Goal: Use online tool/utility: Utilize a website feature to perform a specific function

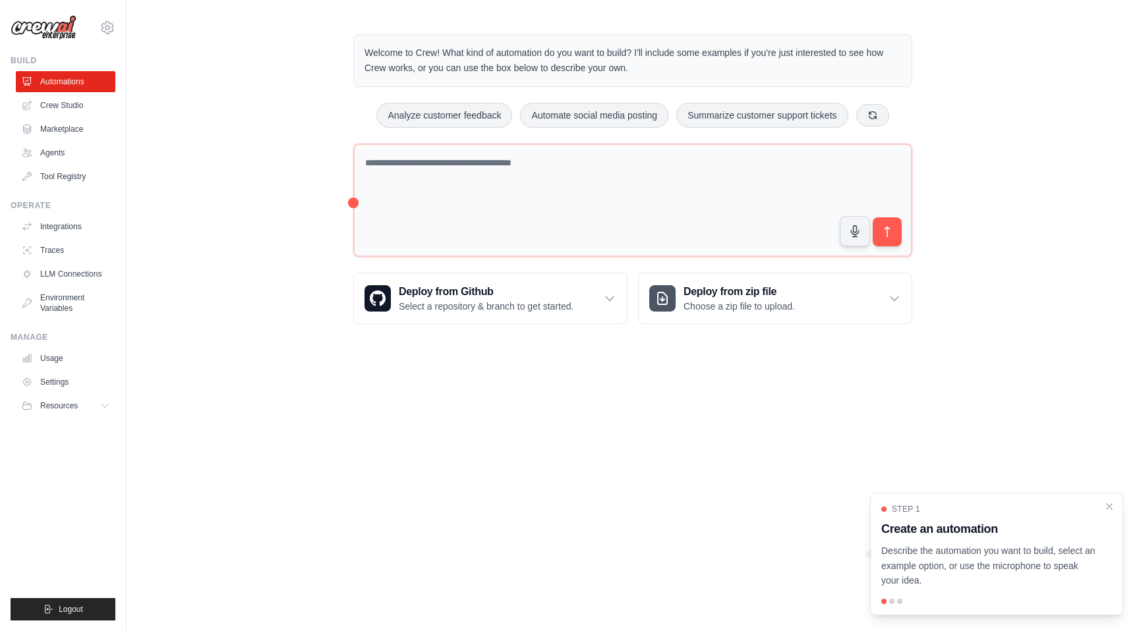
click at [1011, 576] on p "Describe the automation you want to build, select an example option, or use the…" at bounding box center [988, 566] width 215 height 45
click at [717, 465] on body "[EMAIL_ADDRESS][DOMAIN_NAME] Settings Build Automations Crew Studio" at bounding box center [569, 315] width 1139 height 631
click at [987, 91] on div "Welcome to Crew! What kind of automation do you want to build? I'll include som…" at bounding box center [633, 179] width 1013 height 332
click at [1008, 96] on div "Welcome to Crew! What kind of automation do you want to build? I'll include som…" at bounding box center [633, 179] width 1013 height 332
click at [786, 430] on body "[EMAIL_ADDRESS][DOMAIN_NAME] Settings Build Automations Crew Studio" at bounding box center [569, 315] width 1139 height 631
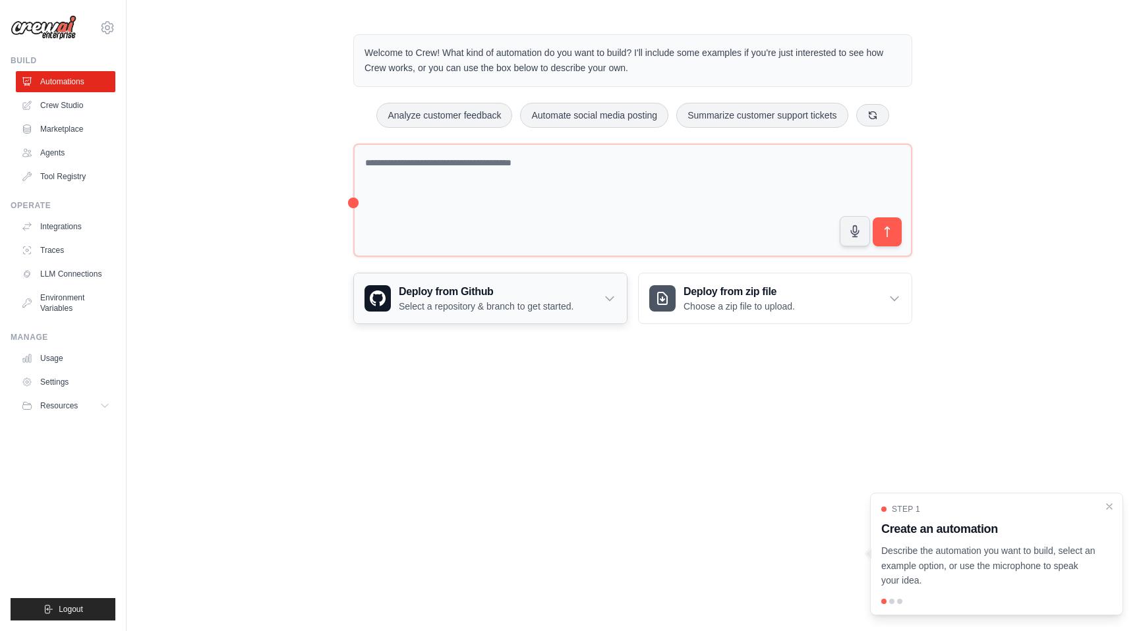
click at [553, 305] on p "Select a repository & branch to get started." at bounding box center [486, 306] width 175 height 13
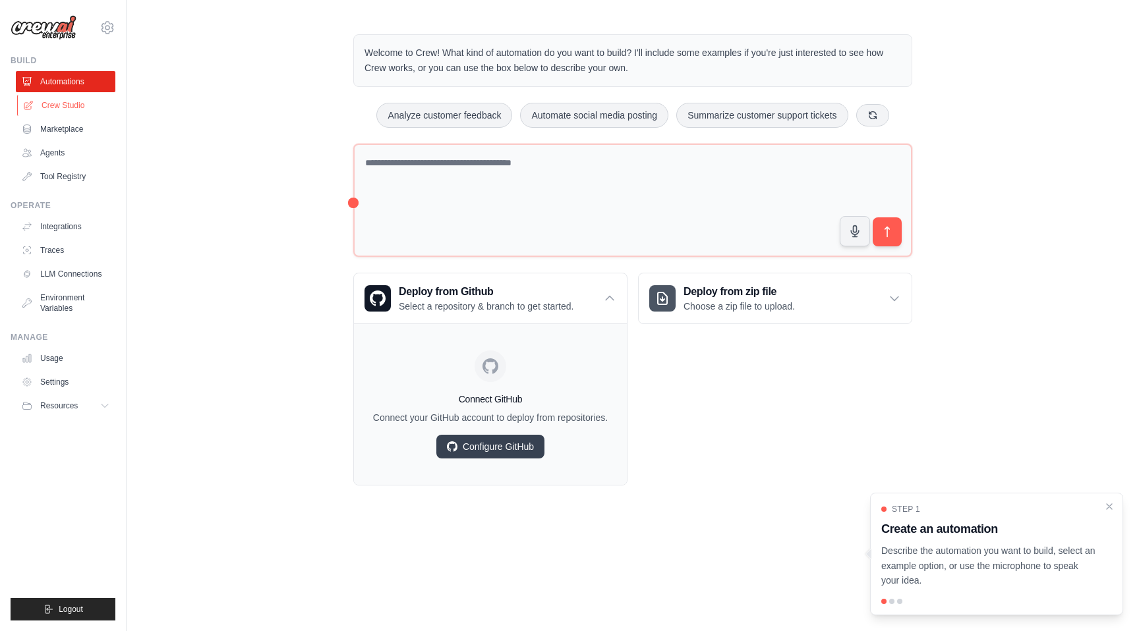
click at [59, 105] on link "Crew Studio" at bounding box center [67, 105] width 100 height 21
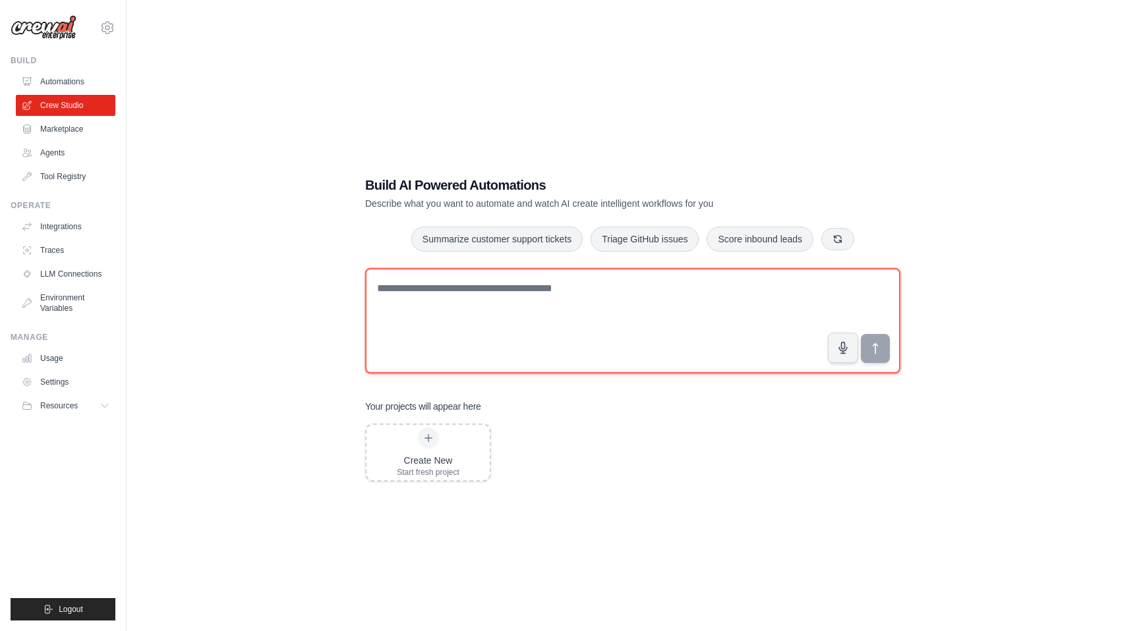
click at [443, 291] on textarea at bounding box center [632, 320] width 535 height 105
type textarea "********"
type textarea "**********"
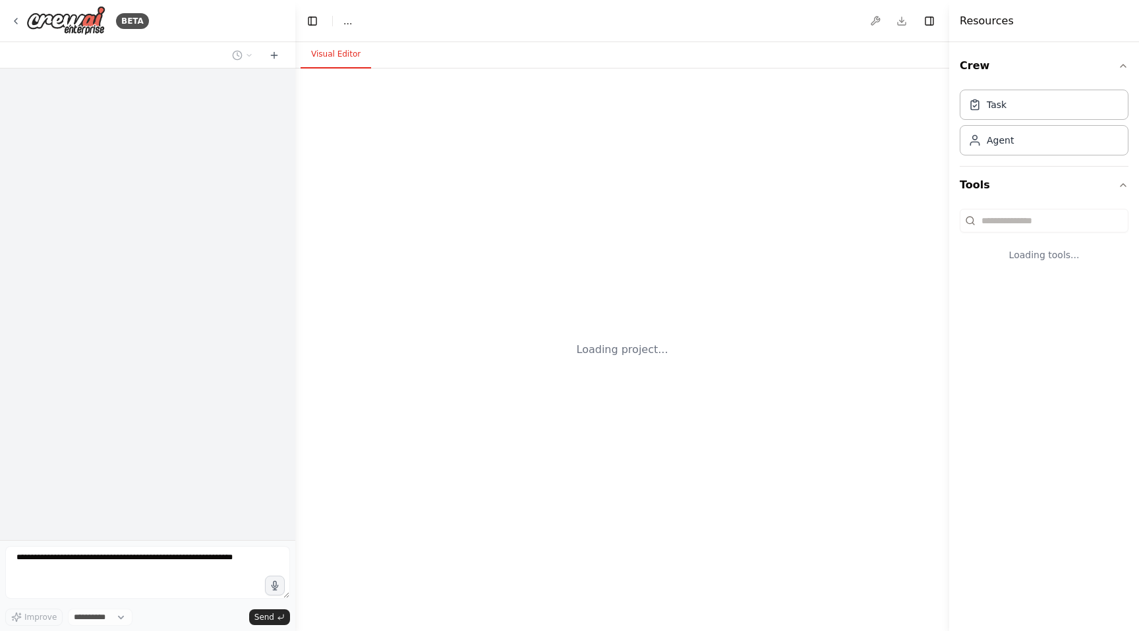
select select "****"
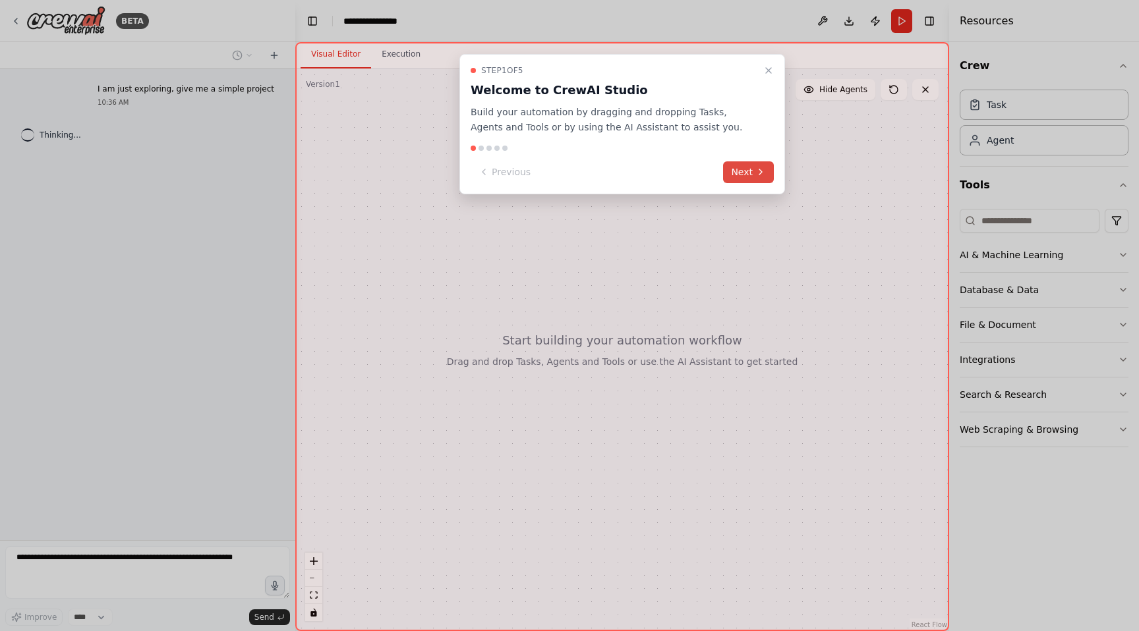
click at [756, 175] on icon at bounding box center [760, 172] width 11 height 11
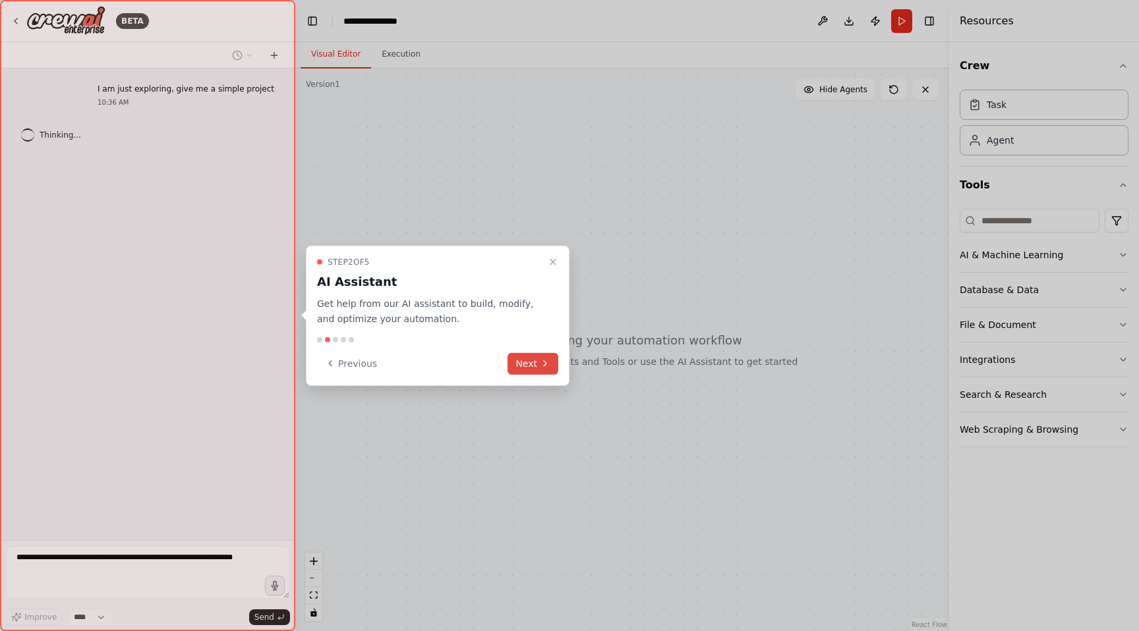
click at [540, 367] on icon at bounding box center [545, 364] width 11 height 11
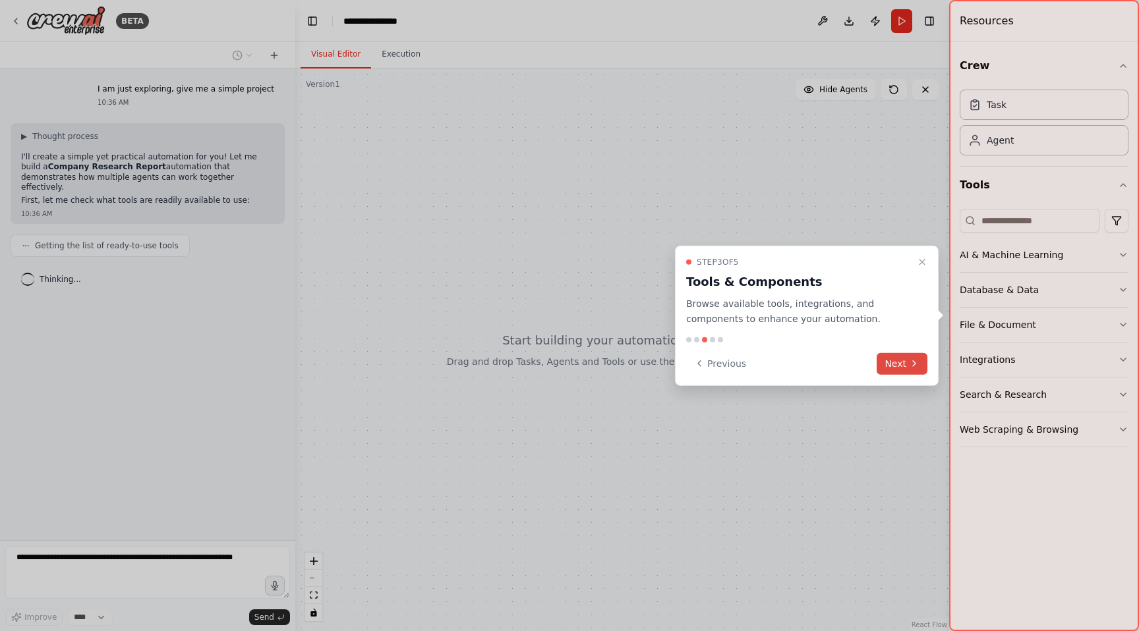
click at [900, 367] on button "Next" at bounding box center [902, 364] width 51 height 22
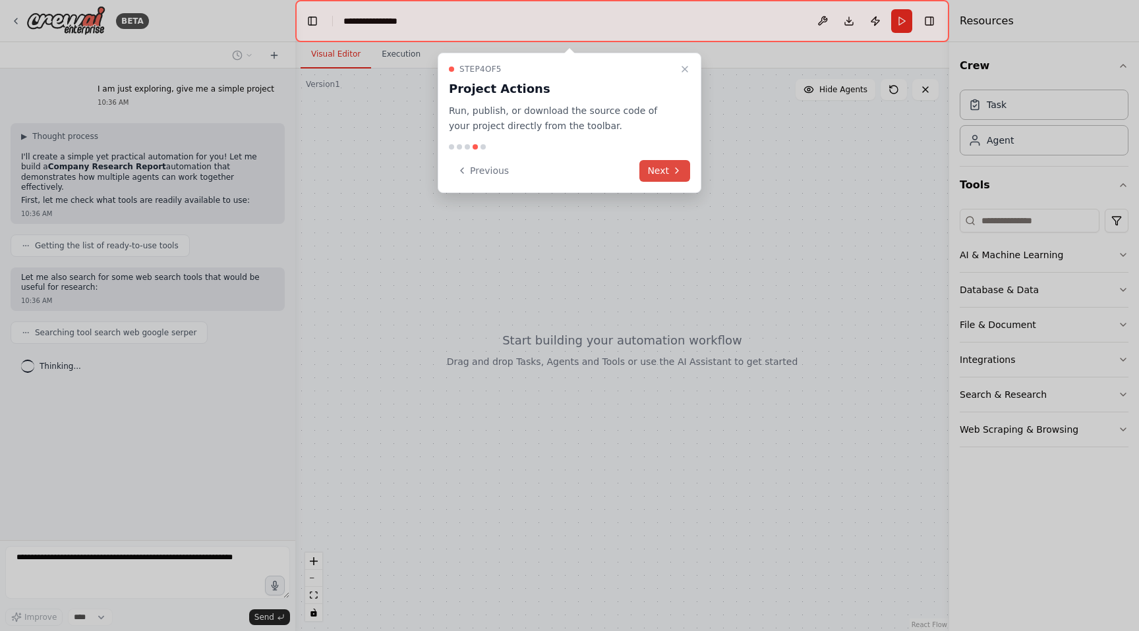
click at [666, 170] on button "Next" at bounding box center [664, 171] width 51 height 22
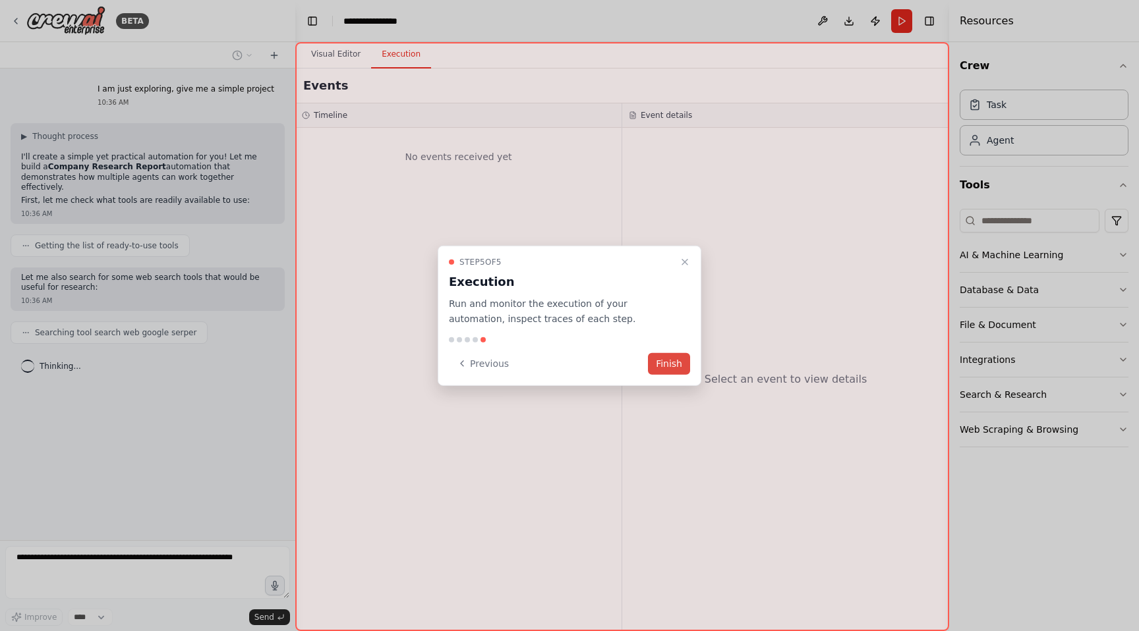
click at [664, 353] on button "Finish" at bounding box center [669, 364] width 42 height 22
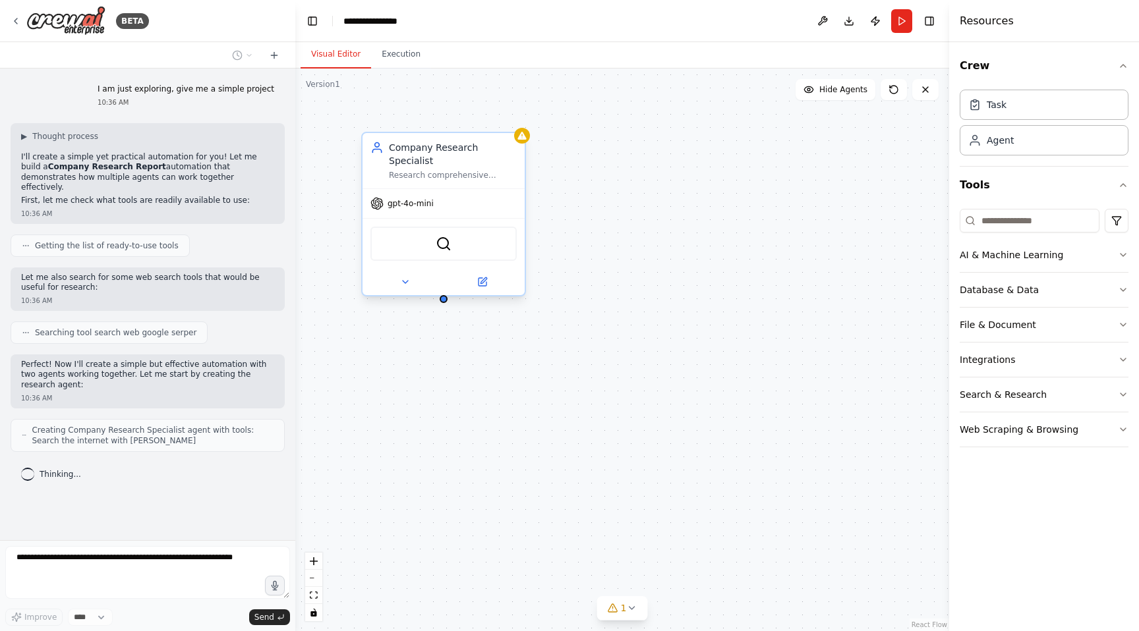
click at [434, 196] on div "gpt-4o-mini" at bounding box center [444, 203] width 162 height 29
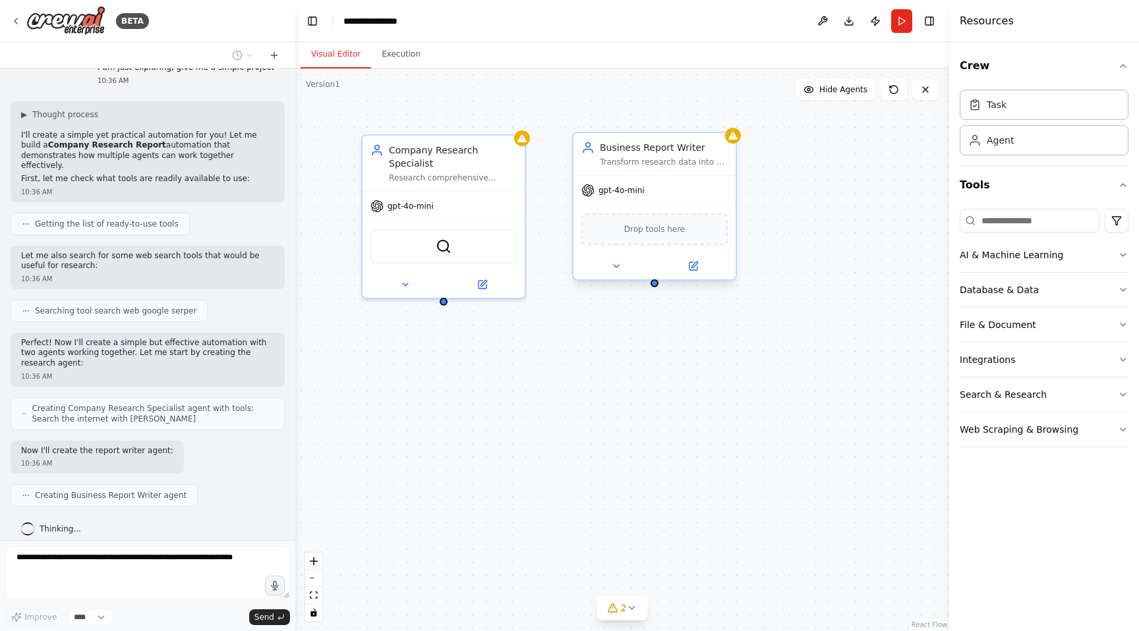
click at [635, 238] on div "Drop tools here" at bounding box center [654, 230] width 146 height 32
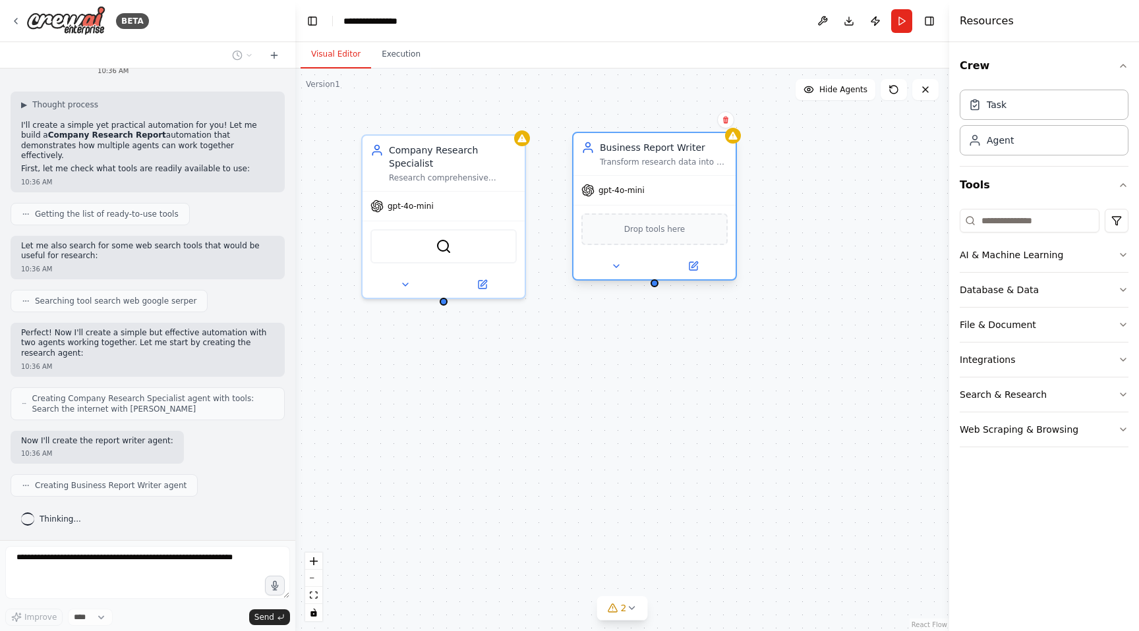
click at [619, 277] on div at bounding box center [654, 266] width 162 height 26
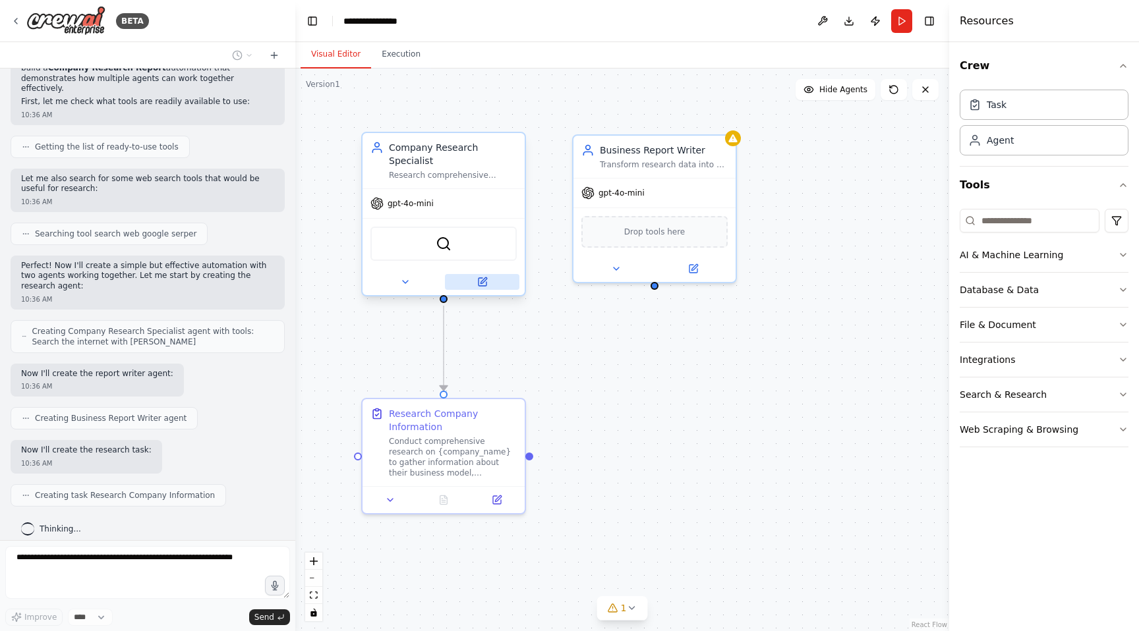
click at [492, 289] on button at bounding box center [482, 282] width 74 height 16
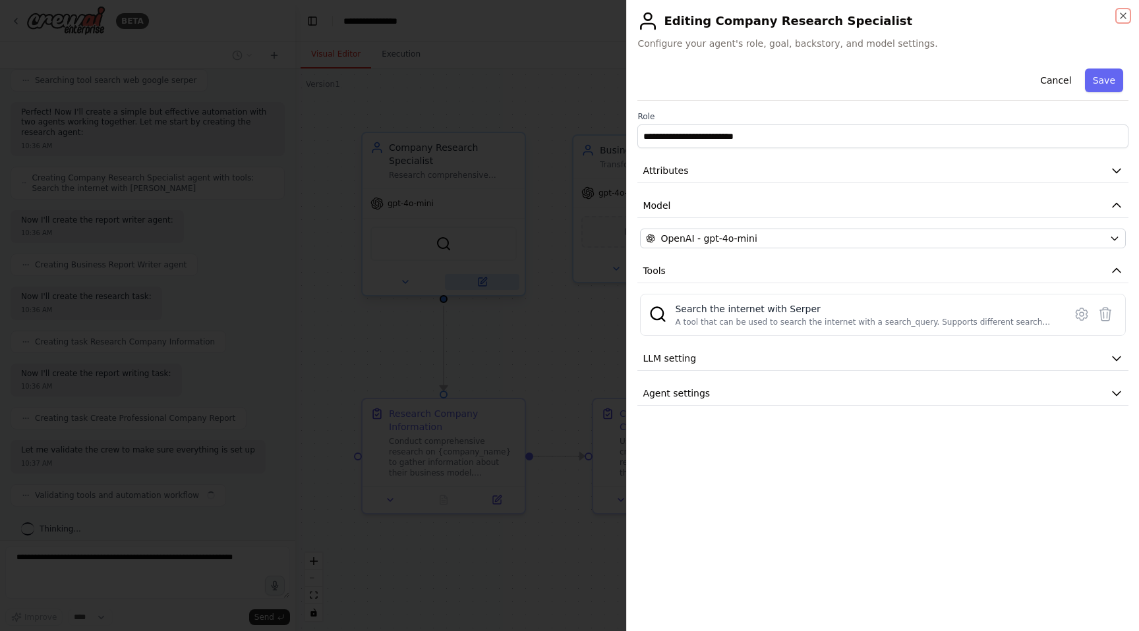
scroll to position [263, 0]
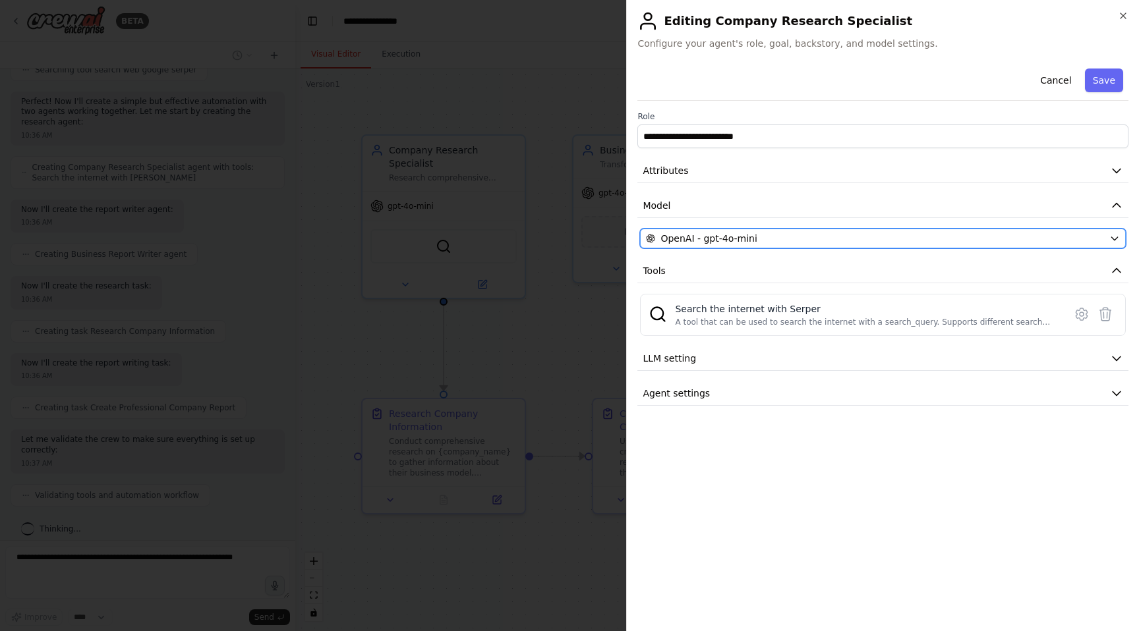
click at [683, 234] on span "OpenAI - gpt-4o-mini" at bounding box center [708, 238] width 96 height 13
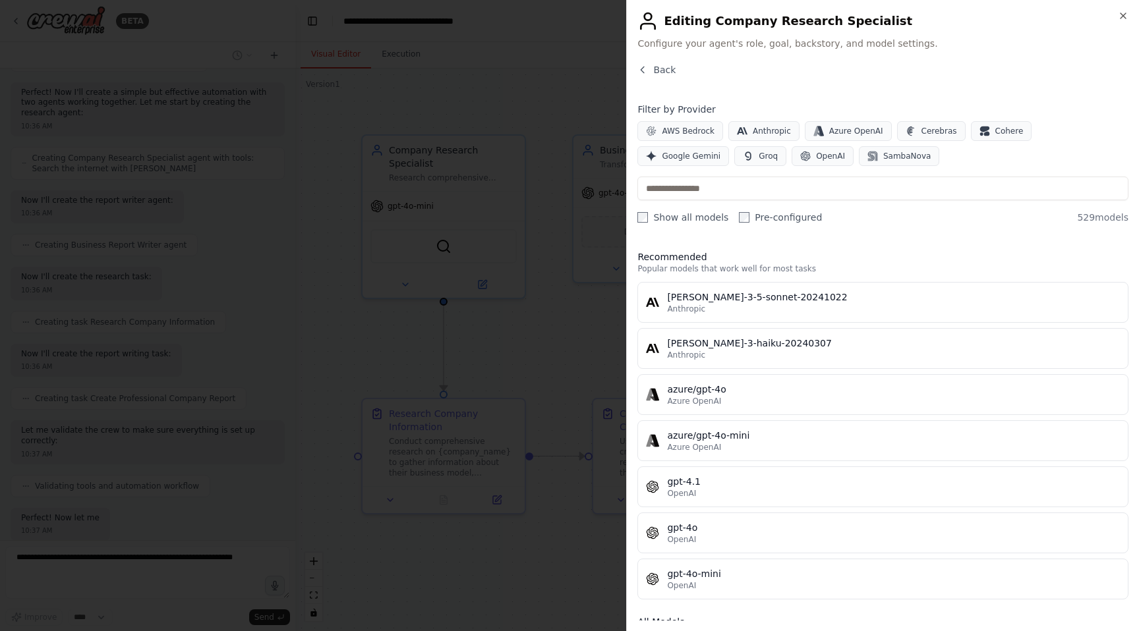
scroll to position [339, 0]
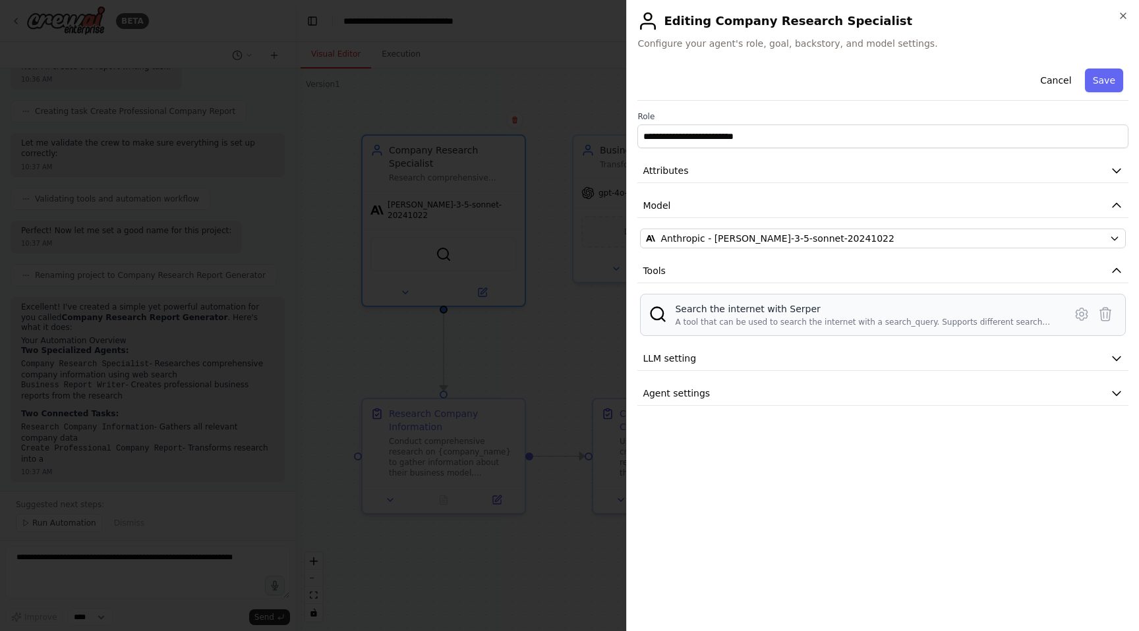
click at [788, 309] on div "Search the internet with Serper" at bounding box center [866, 309] width 382 height 13
copy div "Search the internet with Serper"
